Goal: Information Seeking & Learning: Learn about a topic

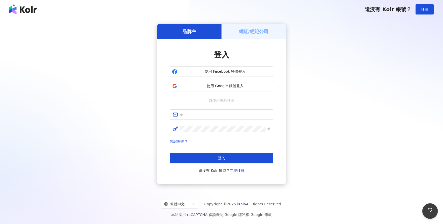
click at [229, 84] on span "使用 Google 帳號登入" at bounding box center [225, 86] width 92 height 5
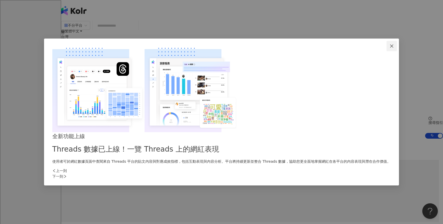
click at [390, 48] on icon "close" at bounding box center [391, 46] width 3 height 3
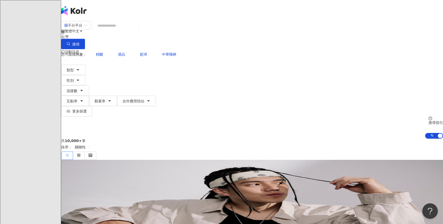
click at [137, 30] on input "search" at bounding box center [116, 26] width 42 height 10
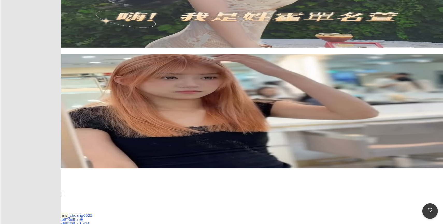
scroll to position [963, 0]
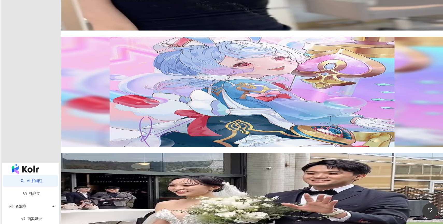
type input "****"
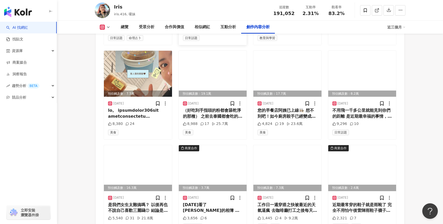
scroll to position [1679, 0]
